Goal: Transaction & Acquisition: Book appointment/travel/reservation

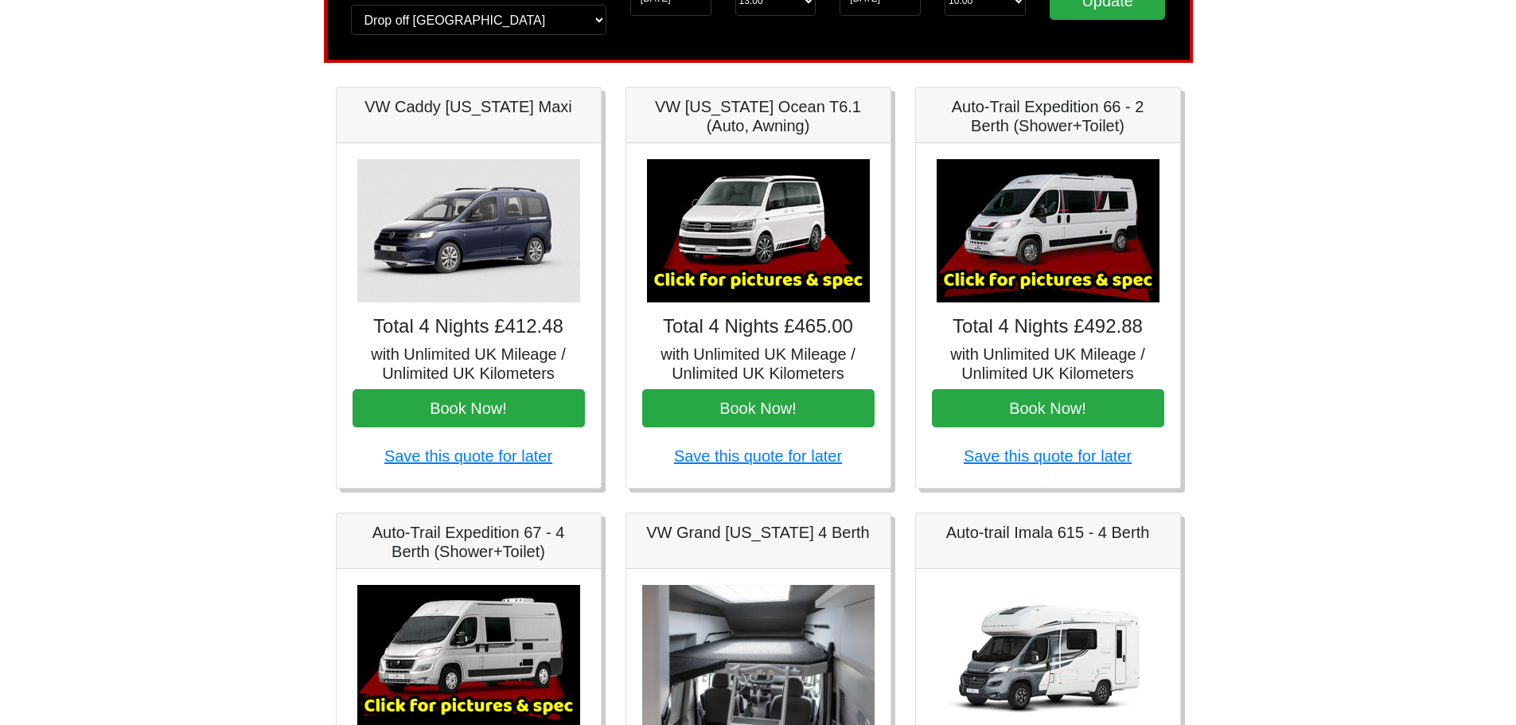
scroll to position [147, 0]
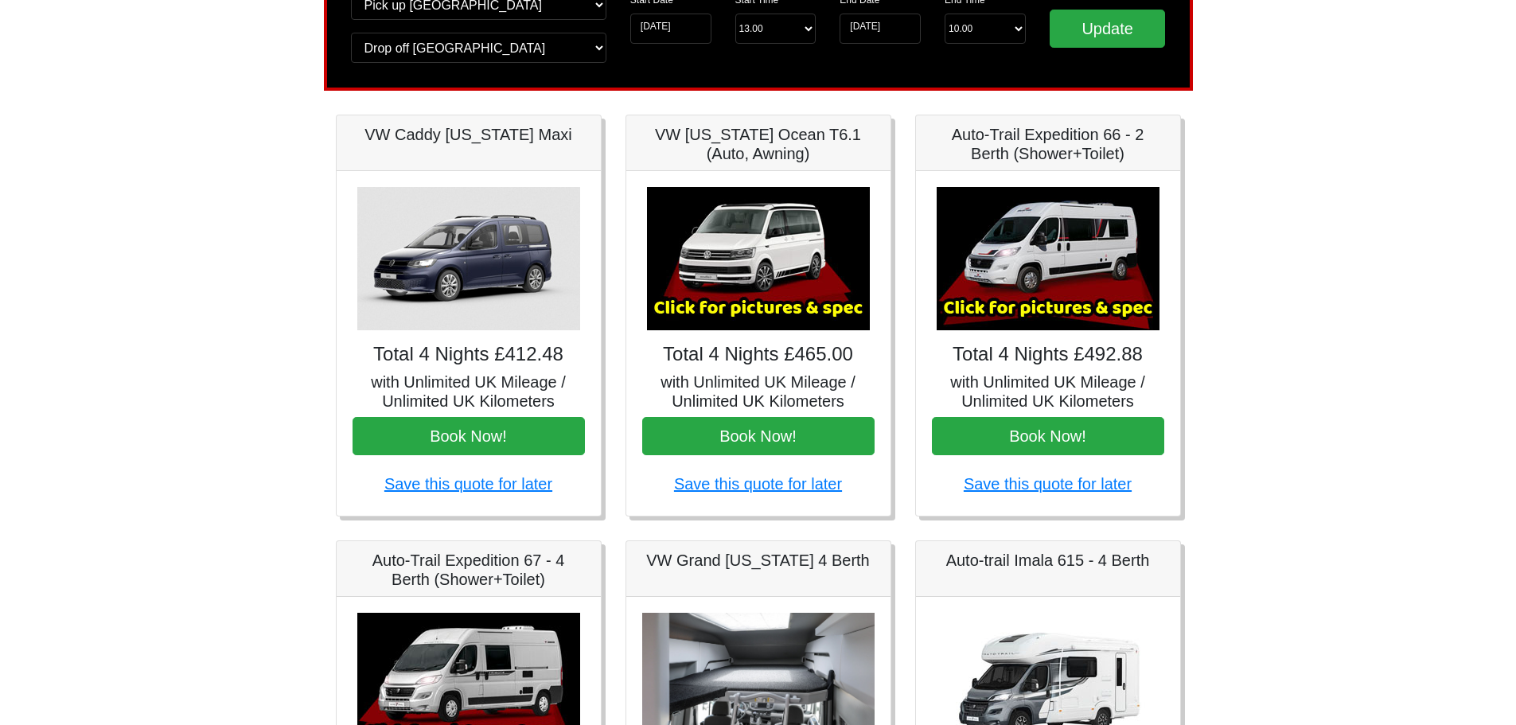
click at [472, 275] on img at bounding box center [468, 258] width 223 height 143
click at [496, 426] on button "Book Now!" at bounding box center [469, 436] width 232 height 38
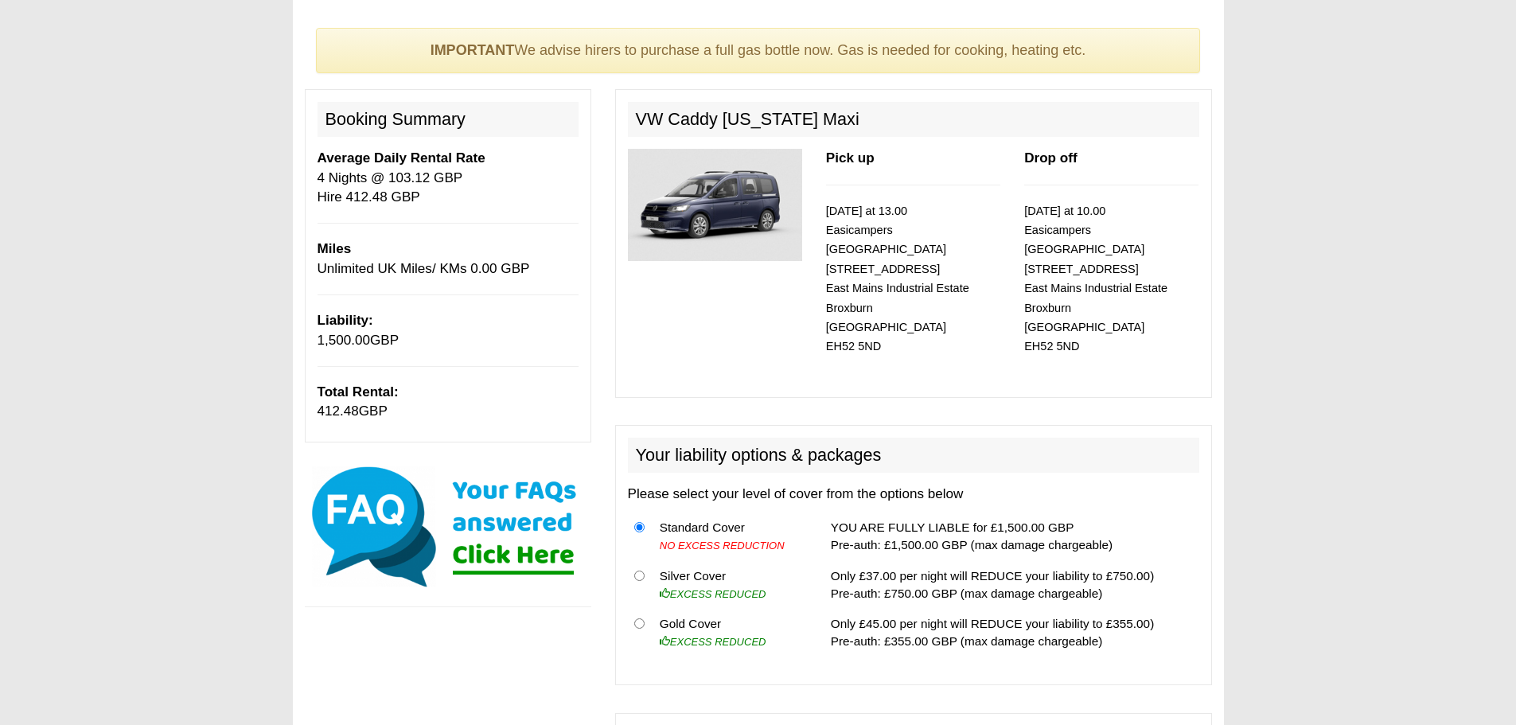
scroll to position [80, 0]
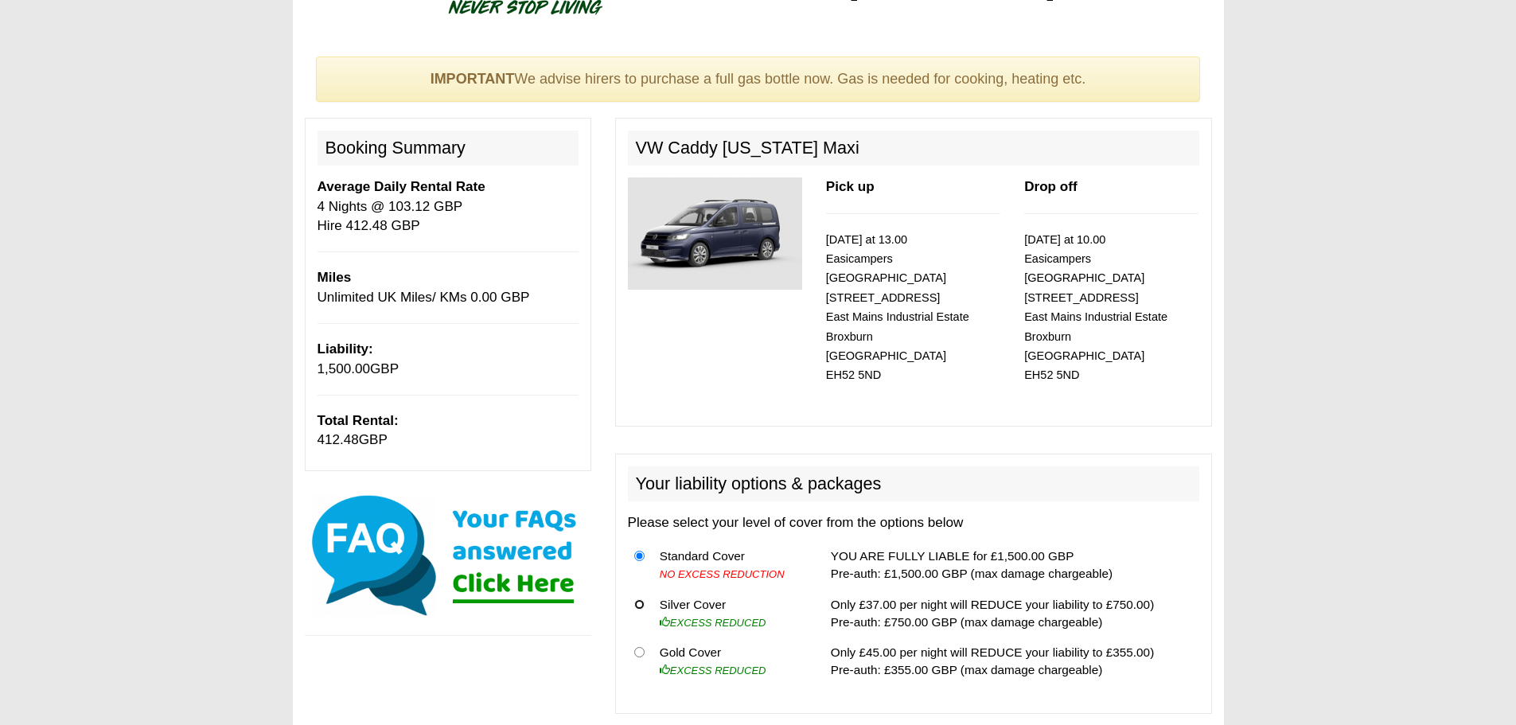
click at [637, 599] on input "radio" at bounding box center [639, 604] width 10 height 10
radio input "true"
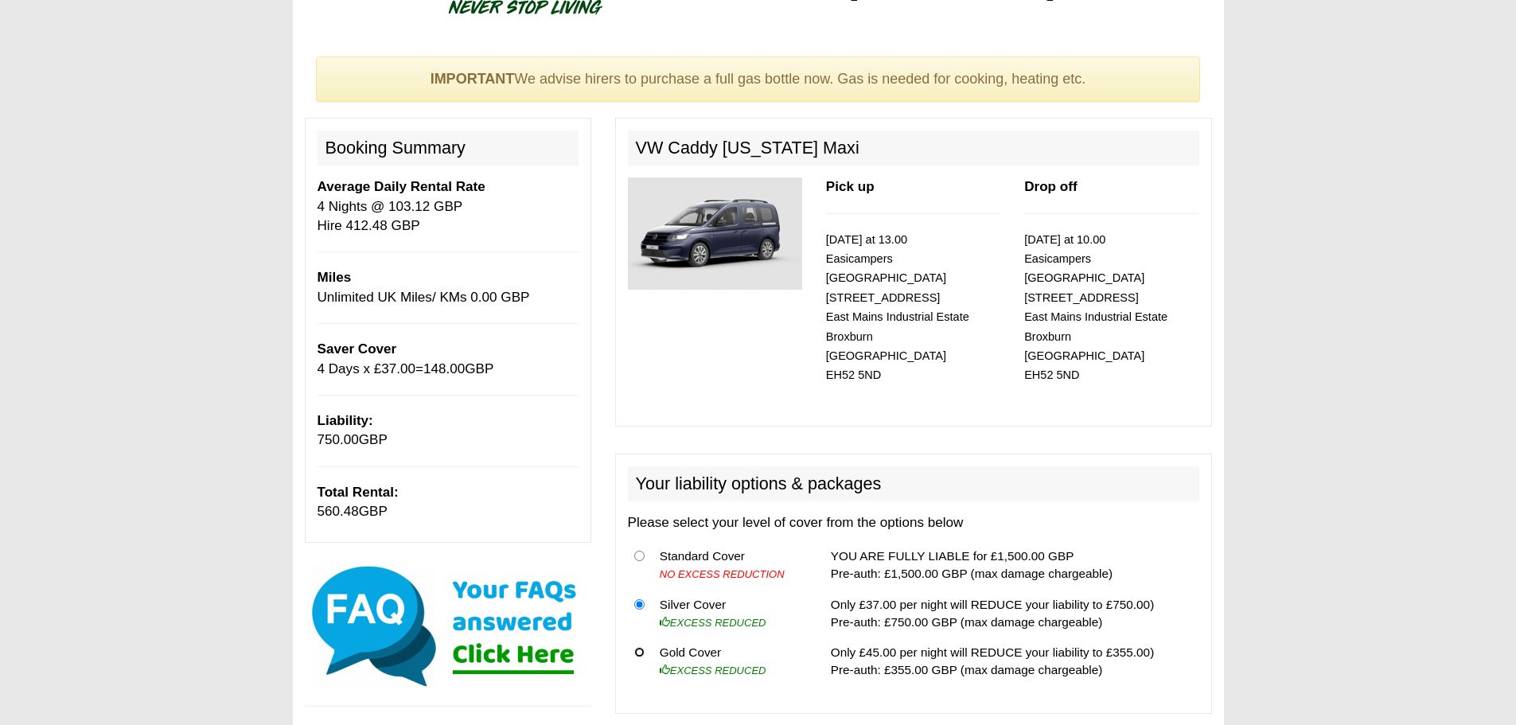
click at [638, 647] on input "radio" at bounding box center [639, 652] width 10 height 10
radio input "true"
click at [762, 221] on img at bounding box center [715, 233] width 174 height 112
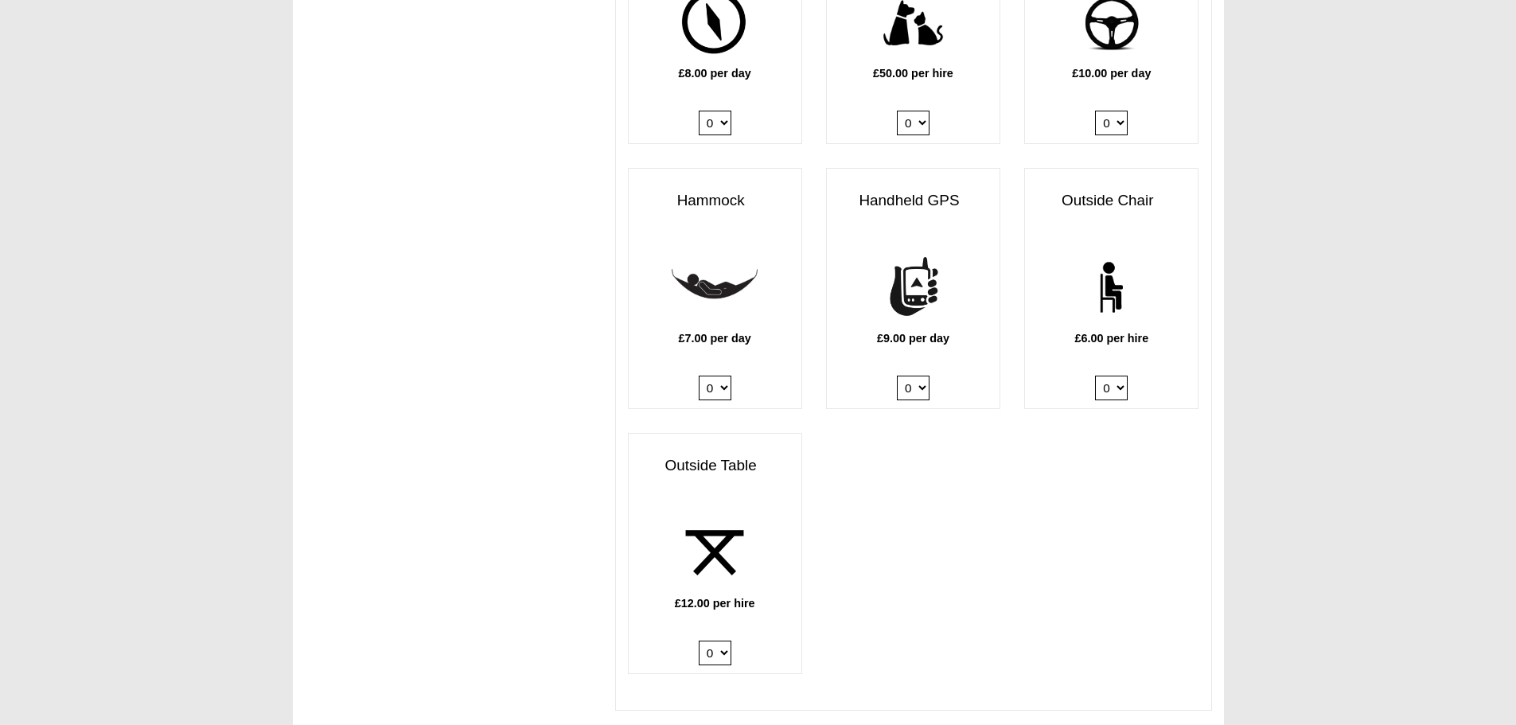
scroll to position [2308, 0]
